Goal: Information Seeking & Learning: Learn about a topic

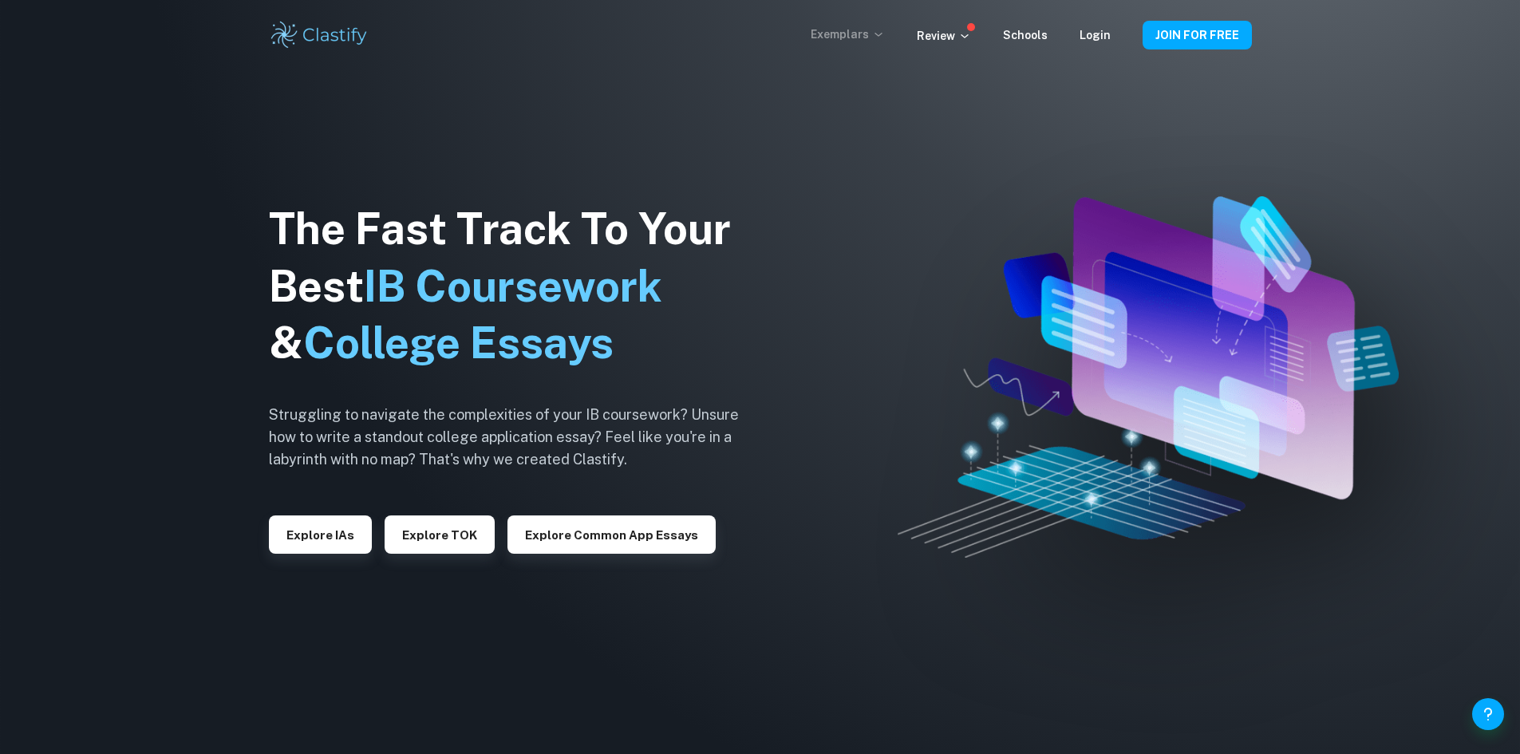
click at [851, 40] on p "Exemplars" at bounding box center [848, 35] width 74 height 18
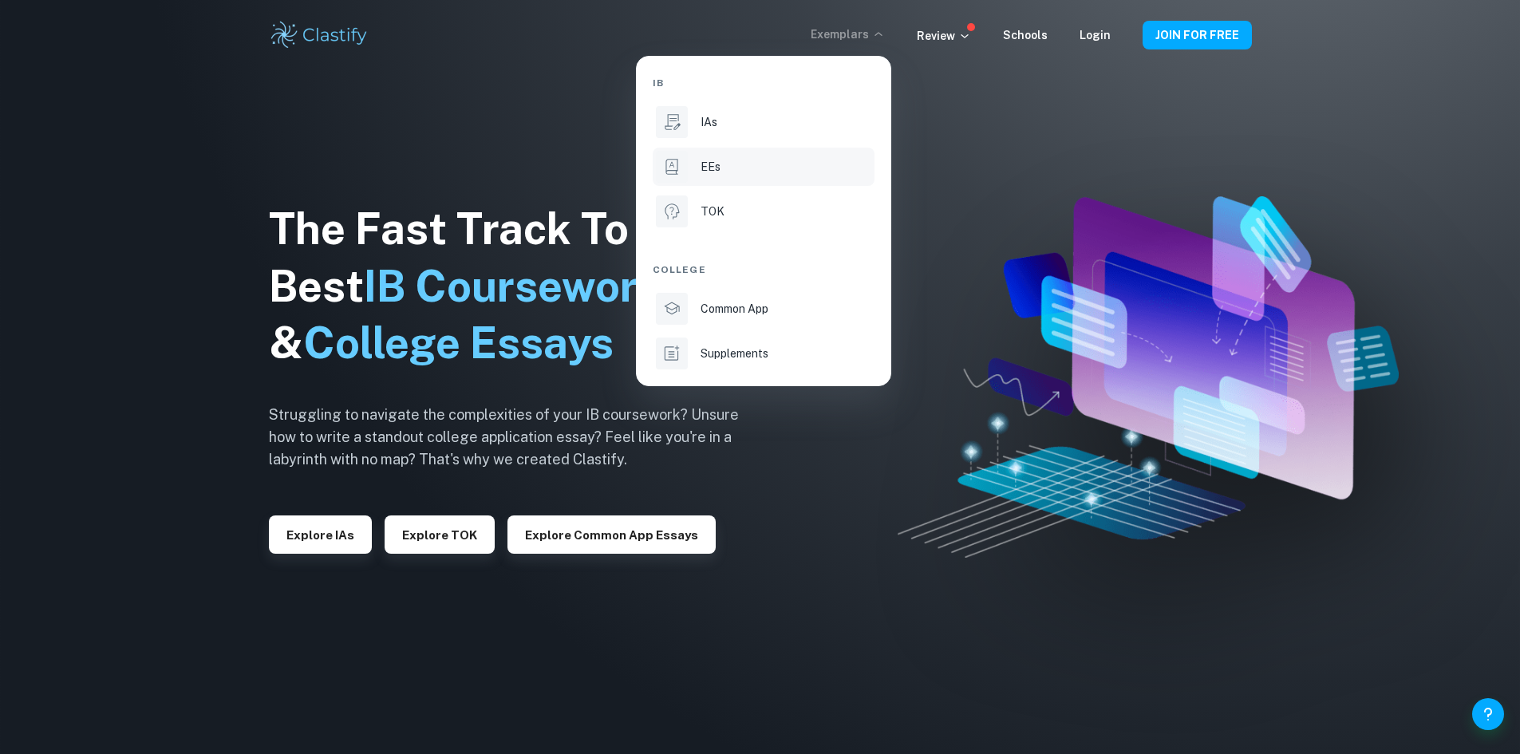
click at [690, 160] on li "EEs" at bounding box center [764, 167] width 222 height 38
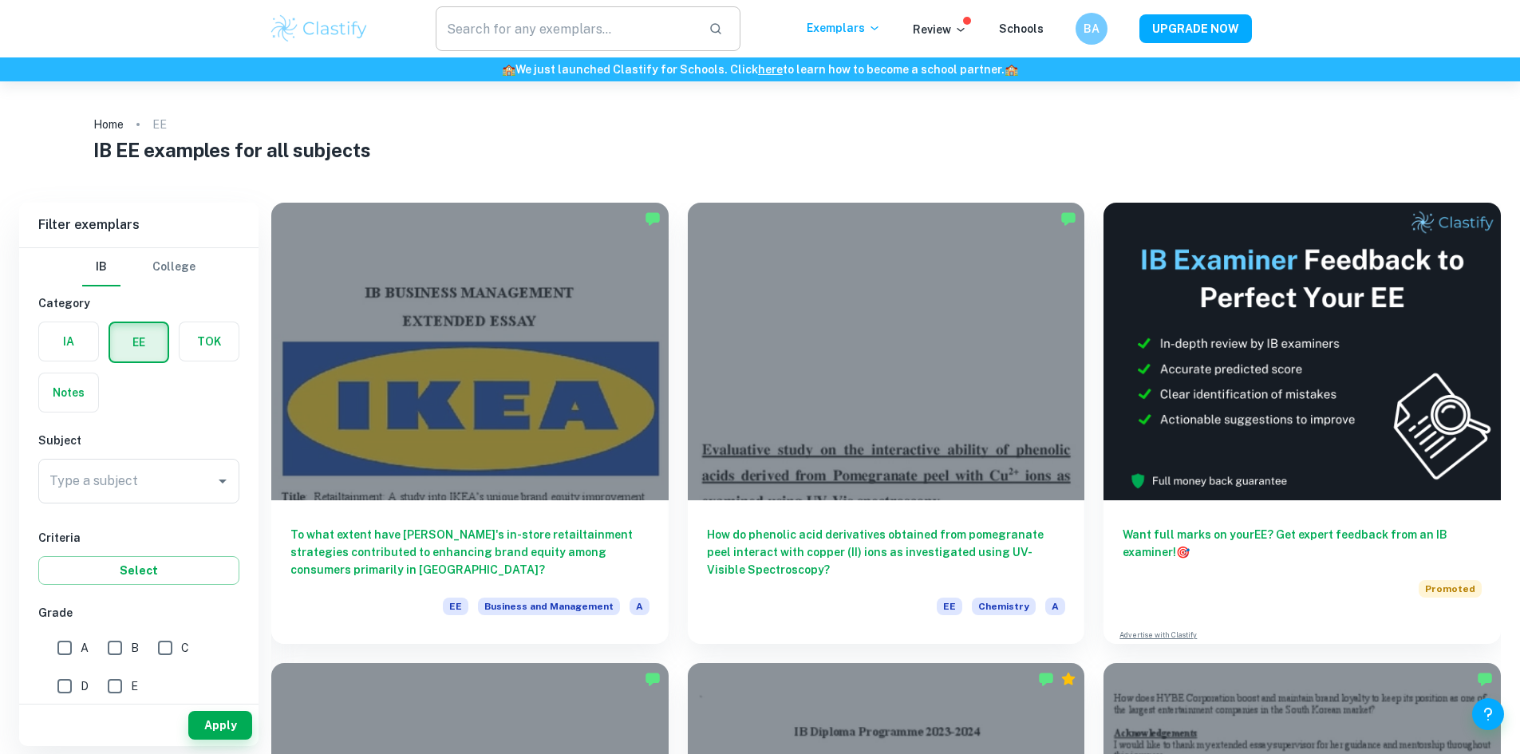
click at [518, 37] on input "text" at bounding box center [566, 28] width 261 height 45
type input "f"
type input "geography"
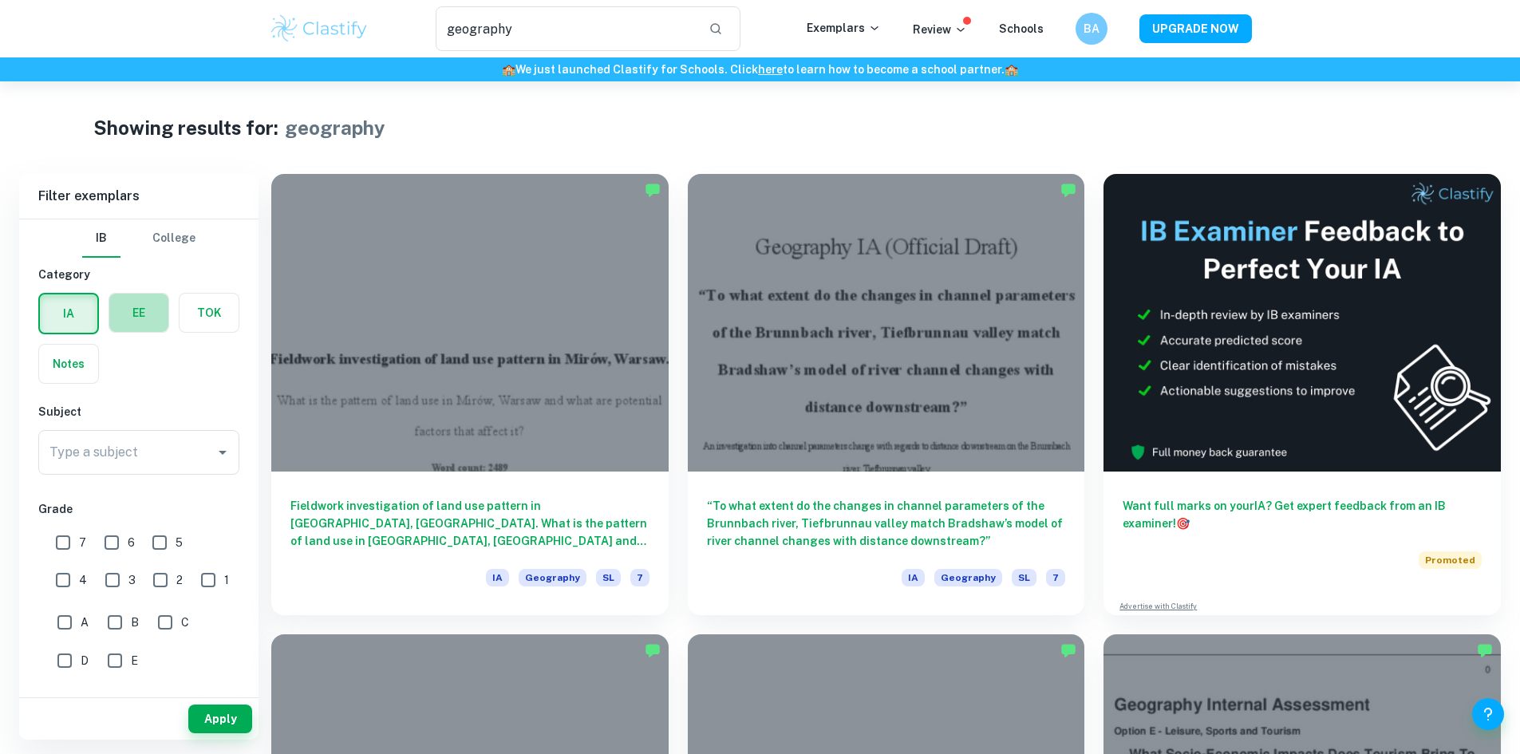
click at [133, 326] on label "button" at bounding box center [138, 313] width 59 height 38
click at [0, 0] on input "radio" at bounding box center [0, 0] width 0 height 0
click at [207, 717] on button "Apply" at bounding box center [220, 719] width 64 height 29
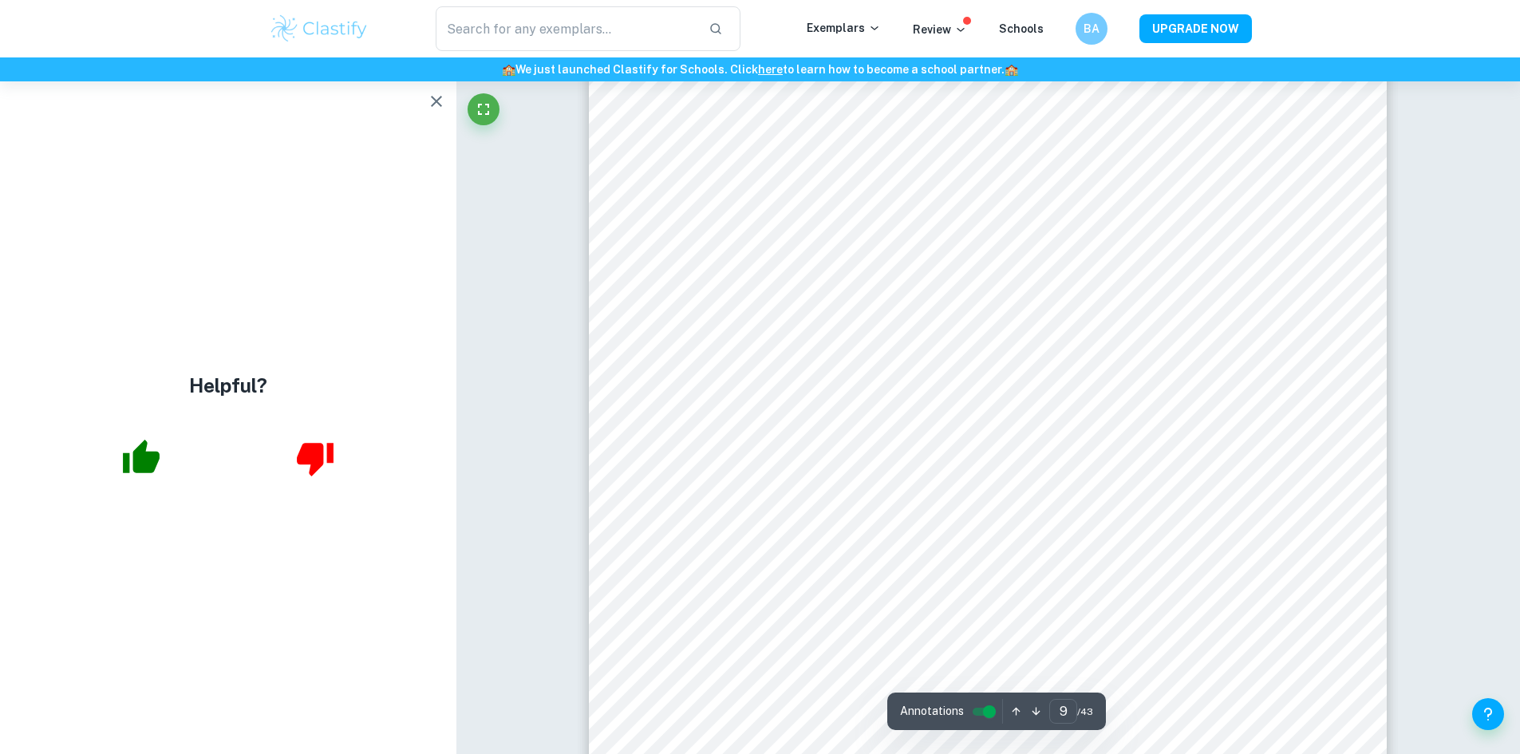
scroll to position [11170, 0]
type input "10"
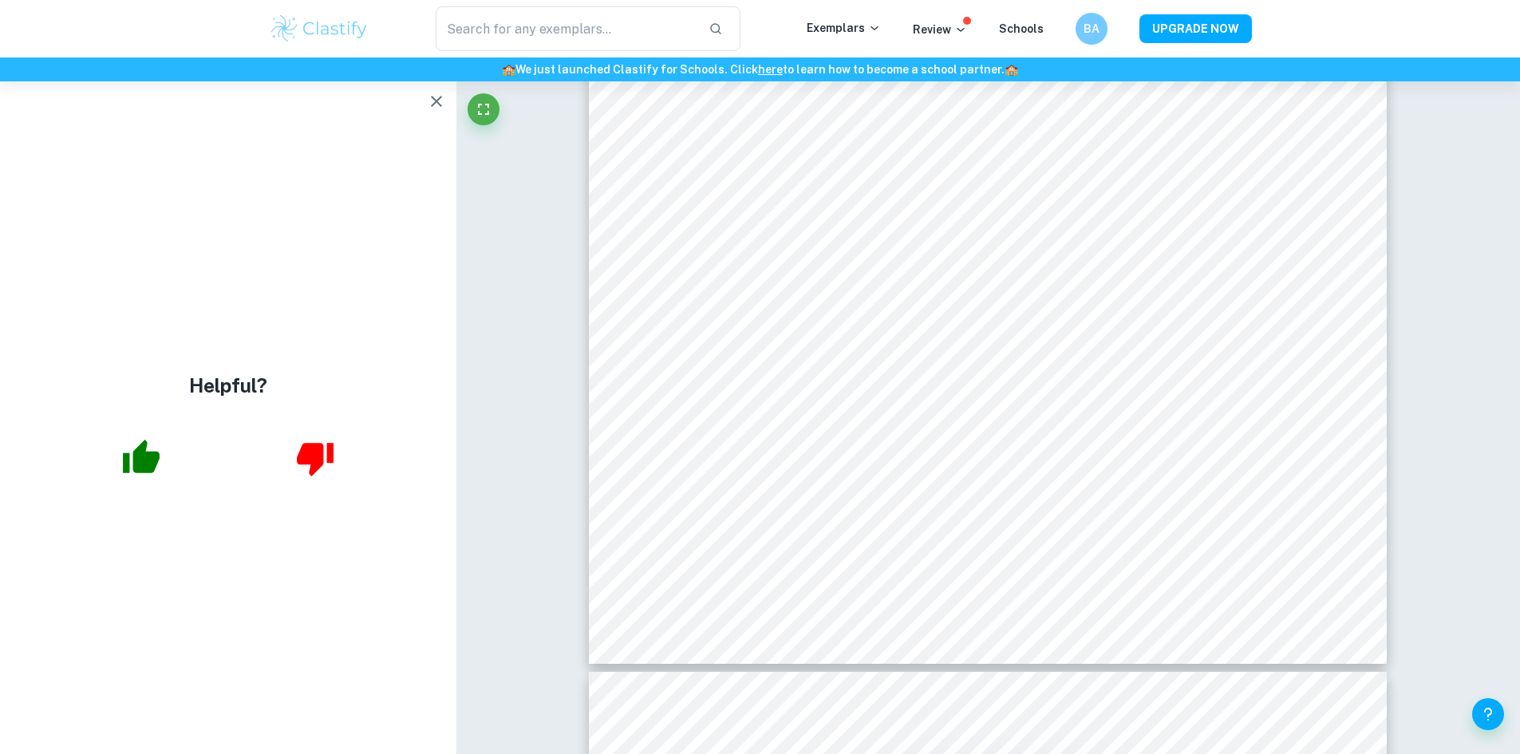
type input "geography"
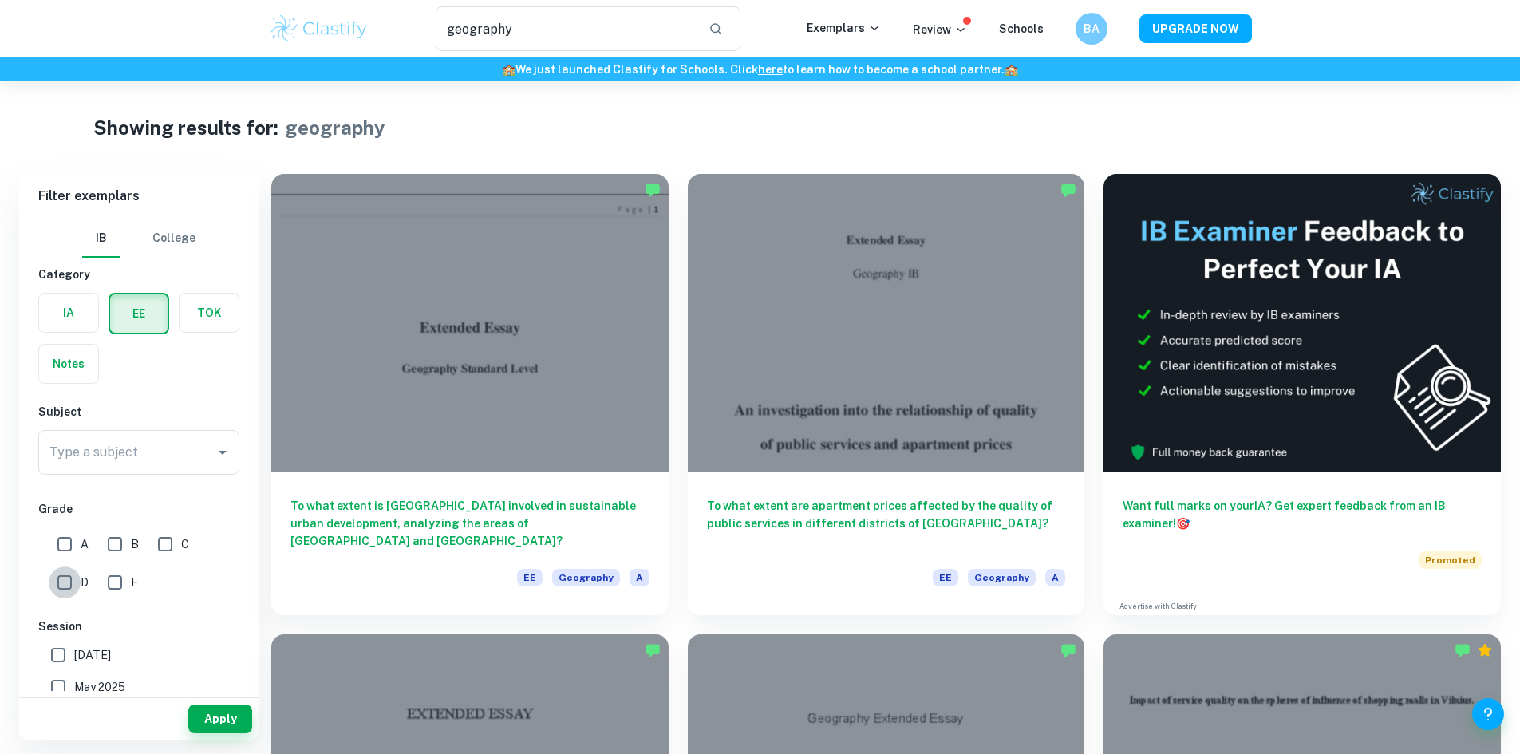
click at [65, 574] on input "D" at bounding box center [65, 582] width 32 height 32
checkbox input "true"
click at [235, 728] on button "Apply" at bounding box center [220, 719] width 64 height 29
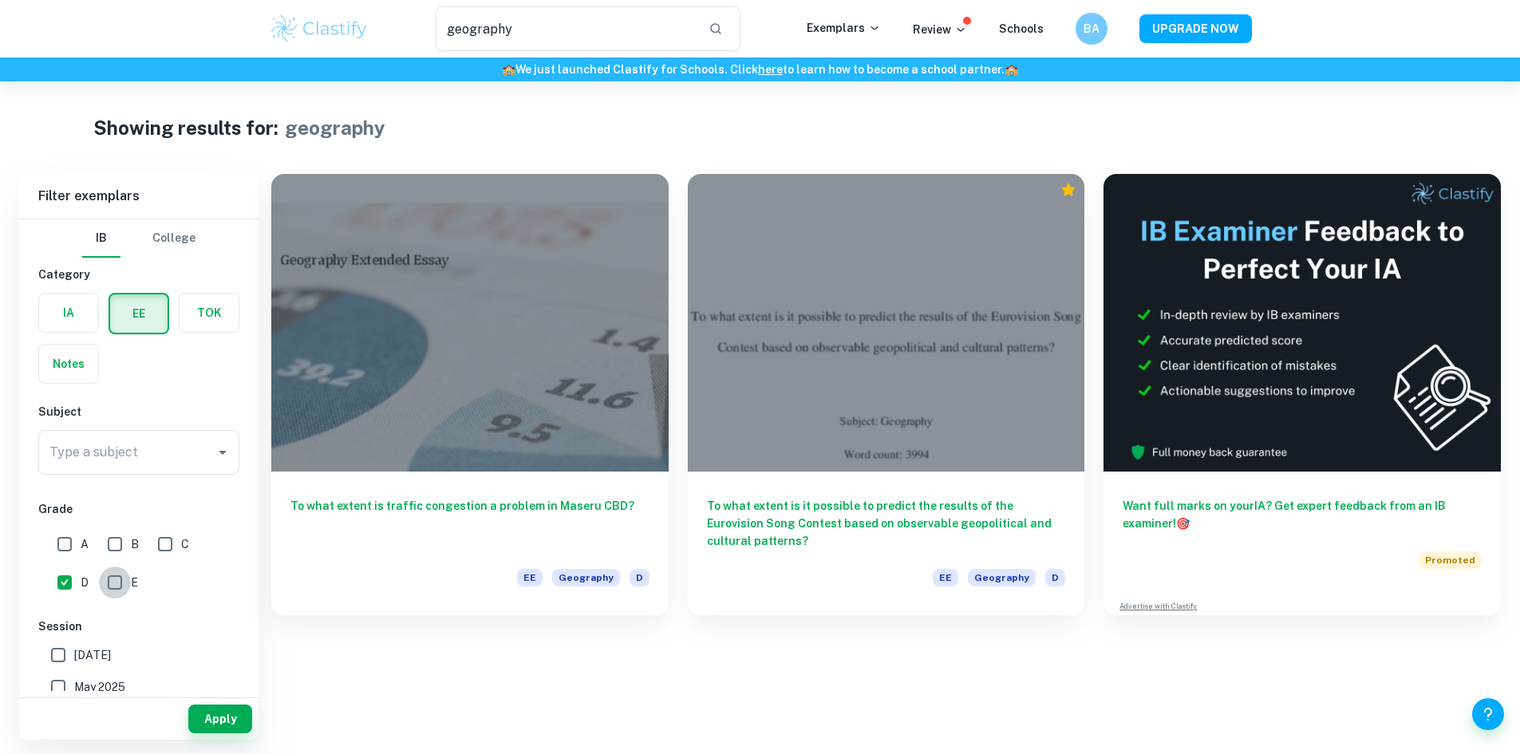
click at [116, 583] on input "E" at bounding box center [115, 582] width 32 height 32
checkbox input "true"
click at [57, 581] on input "D" at bounding box center [65, 582] width 32 height 32
checkbox input "false"
click at [208, 714] on button "Apply" at bounding box center [220, 719] width 64 height 29
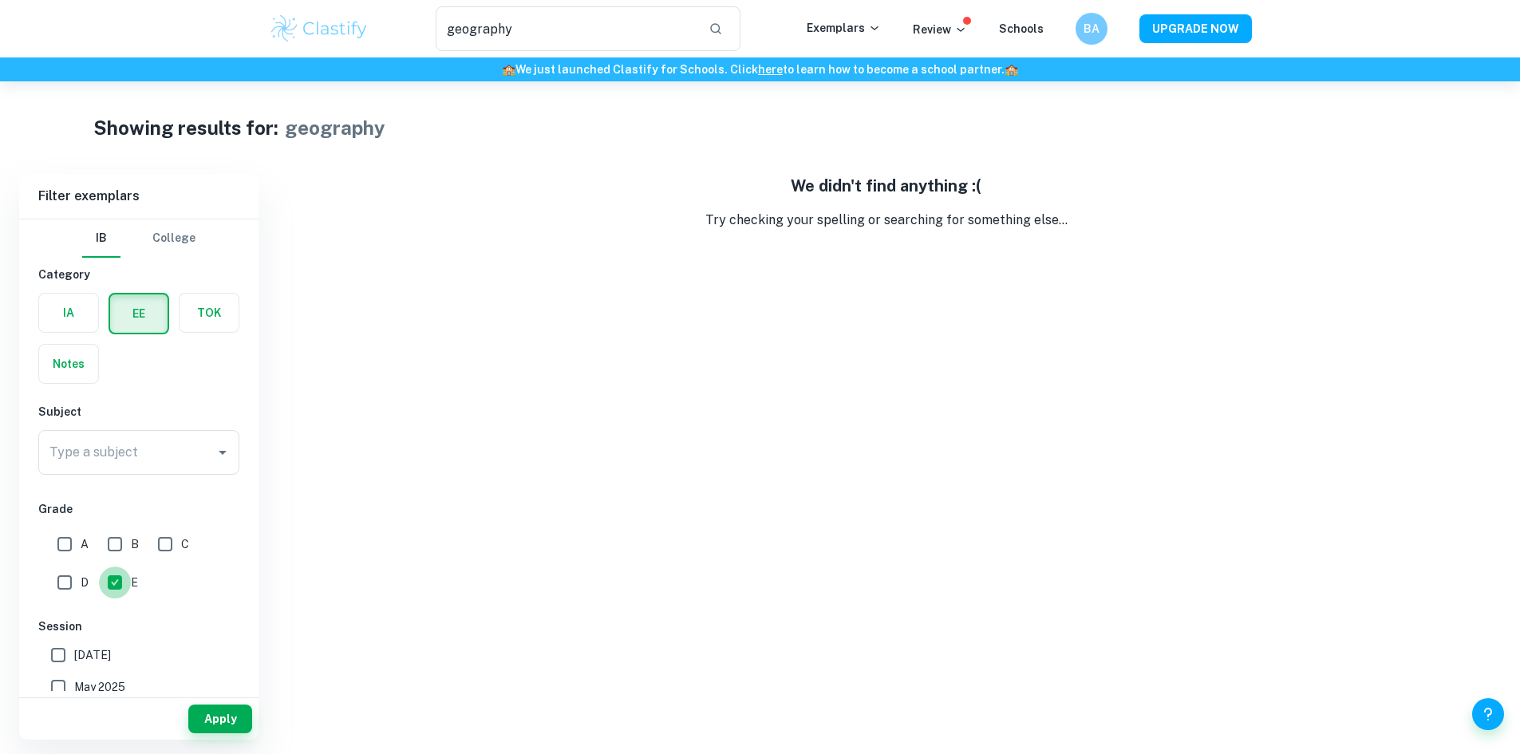
click at [120, 589] on input "E" at bounding box center [115, 582] width 32 height 32
checkbox input "false"
click at [75, 577] on input "D" at bounding box center [65, 582] width 32 height 32
checkbox input "true"
click at [231, 710] on button "Apply" at bounding box center [220, 719] width 64 height 29
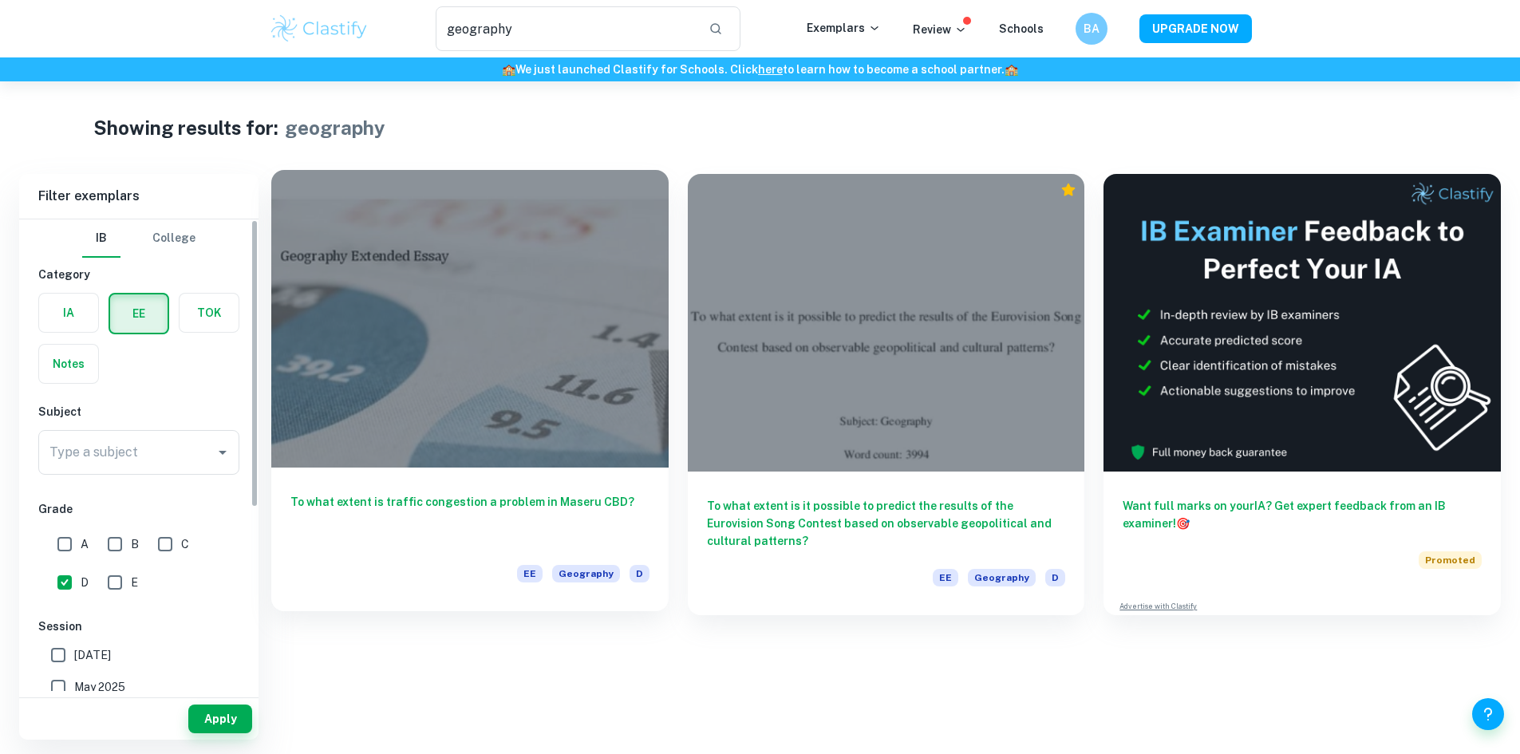
click at [445, 267] on div at bounding box center [469, 319] width 397 height 298
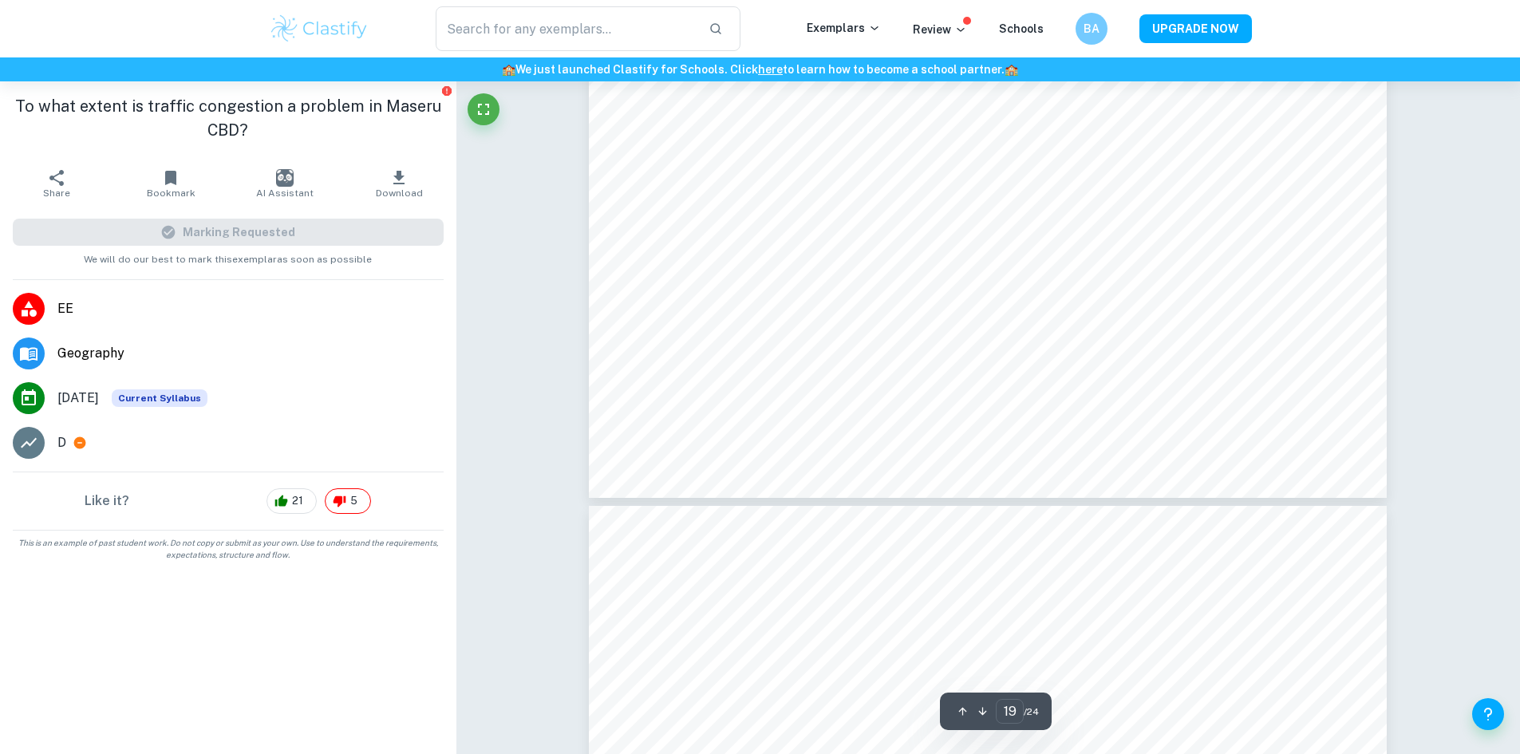
scroll to position [19149, 0]
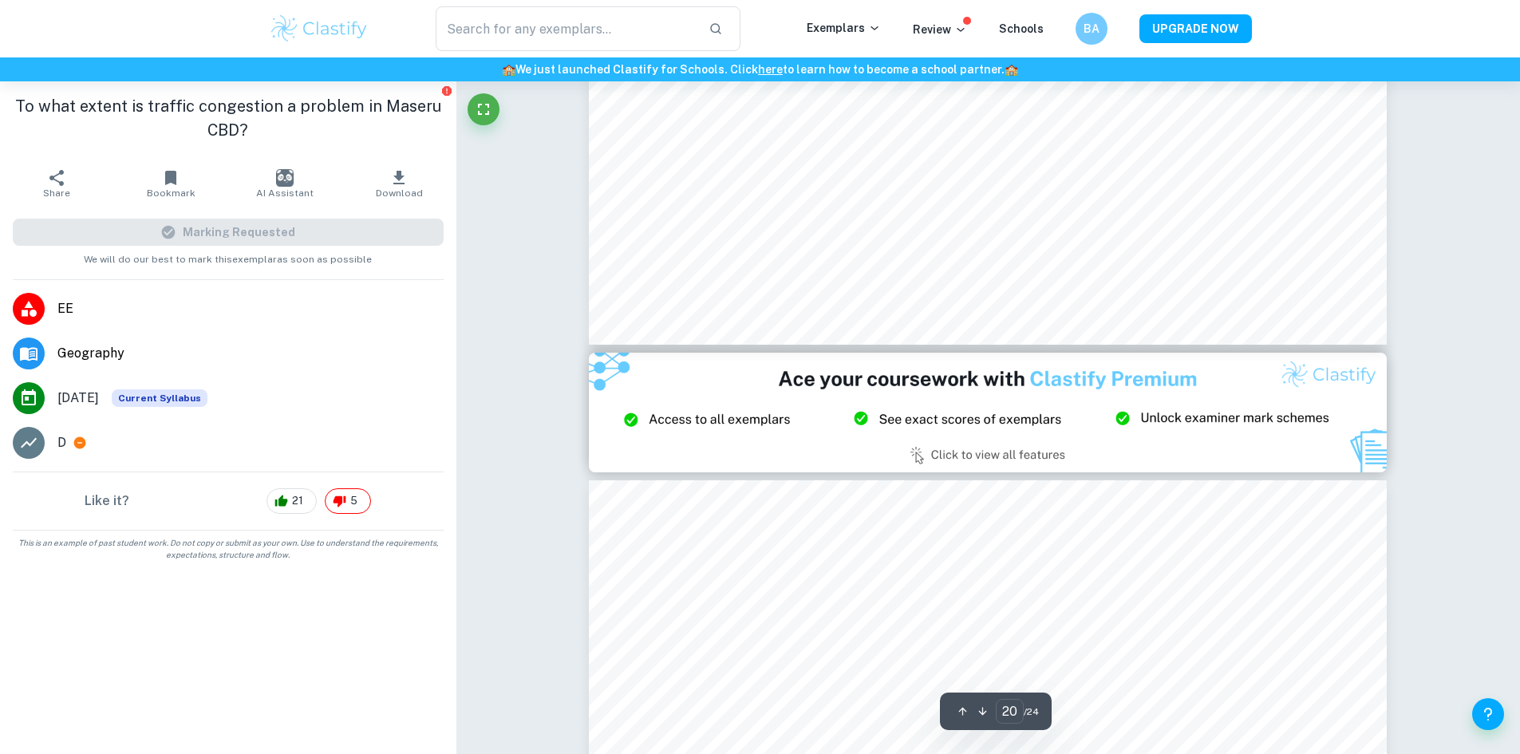
type input "21"
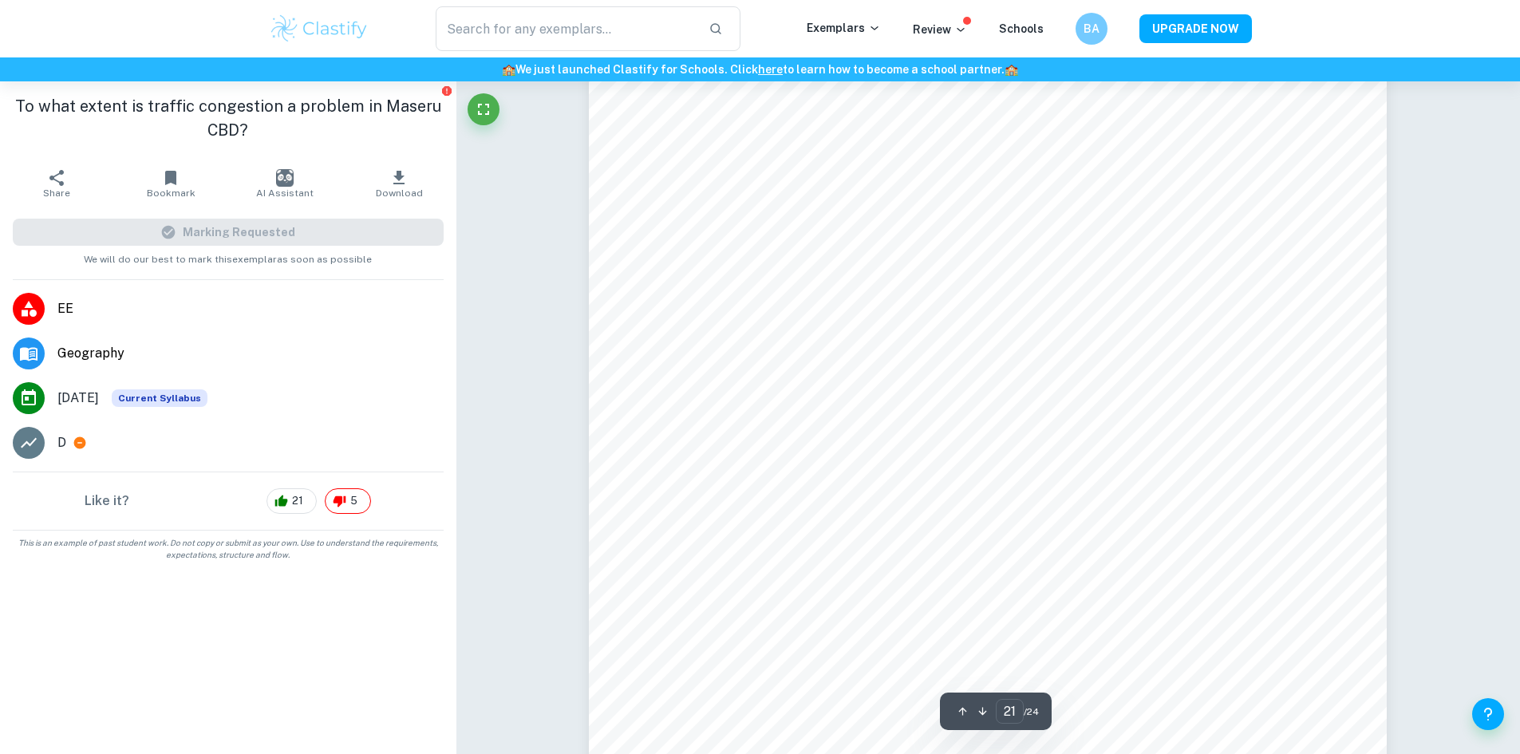
scroll to position [21702, 0]
